Goal: Task Accomplishment & Management: Manage account settings

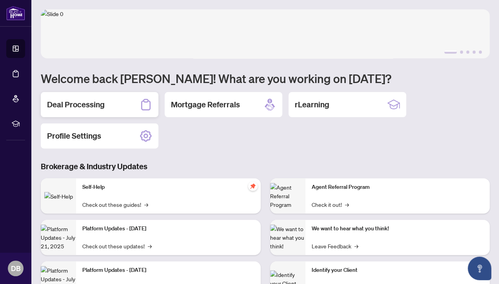
click at [68, 102] on h2 "Deal Processing" at bounding box center [76, 104] width 58 height 11
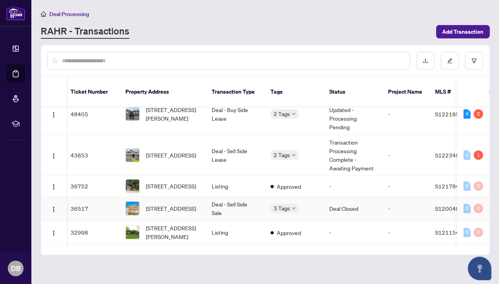
scroll to position [0, 2]
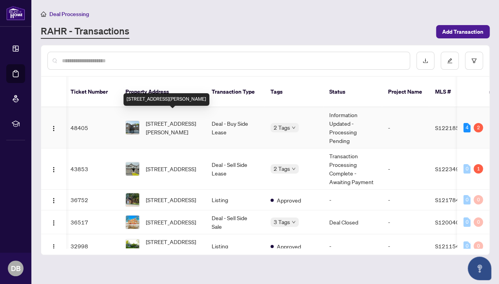
click at [166, 119] on span "[STREET_ADDRESS][PERSON_NAME]" at bounding box center [172, 127] width 53 height 17
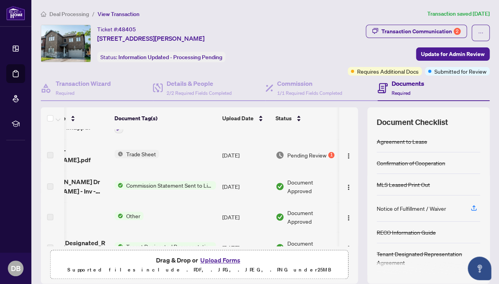
scroll to position [0, 39]
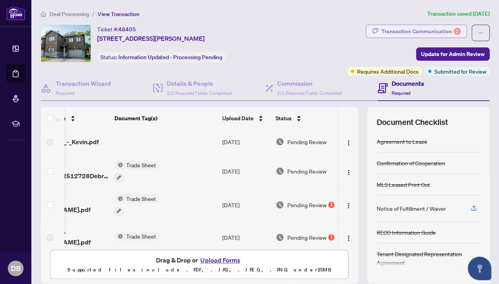
click at [404, 31] on div "Transaction Communication 2" at bounding box center [421, 31] width 79 height 13
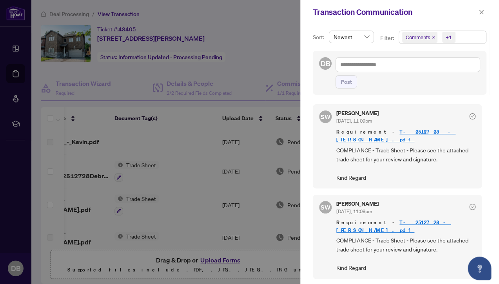
scroll to position [0, 0]
click at [481, 14] on icon "close" at bounding box center [481, 11] width 5 height 5
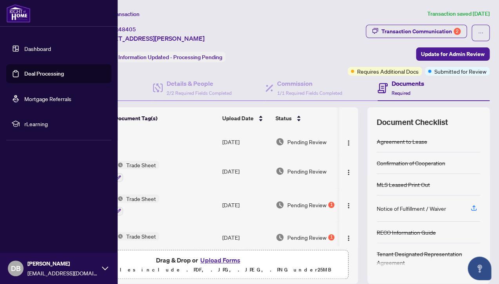
click at [37, 50] on link "Dashboard" at bounding box center [37, 48] width 27 height 7
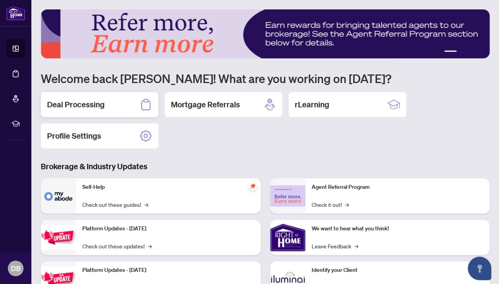
click at [76, 102] on h2 "Deal Processing" at bounding box center [76, 104] width 58 height 11
